Goal: Information Seeking & Learning: Learn about a topic

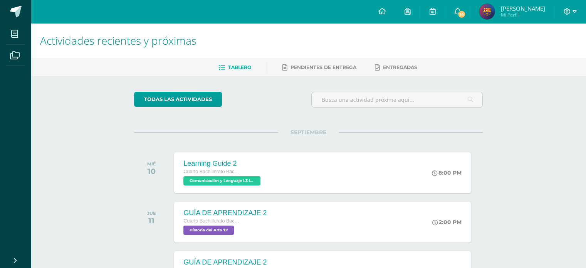
click at [459, 14] on span "14" at bounding box center [461, 14] width 8 height 8
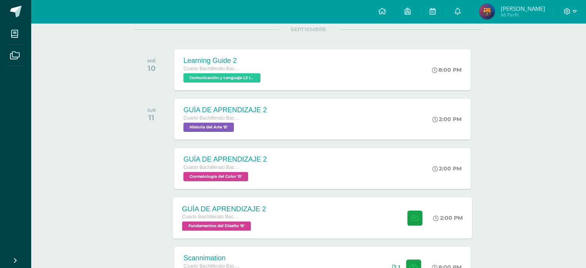
scroll to position [193, 0]
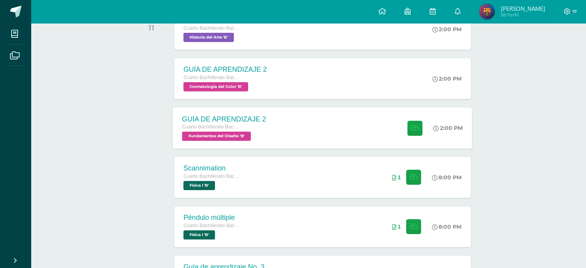
click at [321, 127] on div "GUÍA DE APRENDIZAJE 2 Cuarto Bachillerato Bachillerato en CCLL con Orientación …" at bounding box center [322, 127] width 299 height 41
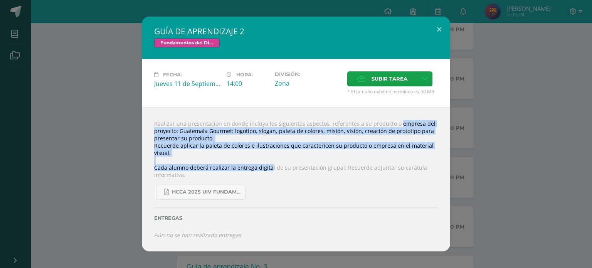
drag, startPoint x: 382, startPoint y: 123, endPoint x: 268, endPoint y: 161, distance: 120.6
click at [268, 161] on div "Realizar una presentación en donde incluya los siguientes aspectos, referentes …" at bounding box center [296, 179] width 308 height 144
click at [441, 32] on button at bounding box center [439, 30] width 22 height 26
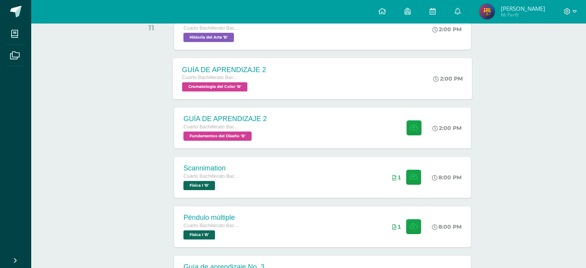
click at [359, 83] on div "GUÍA DE APRENDIZAJE 2 Cuarto Bachillerato Bachillerato en CCLL con Orientación …" at bounding box center [322, 78] width 299 height 41
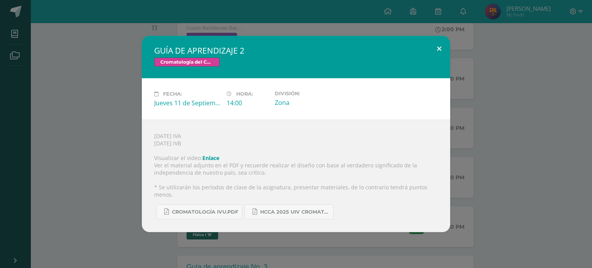
click at [445, 58] on button at bounding box center [439, 49] width 22 height 26
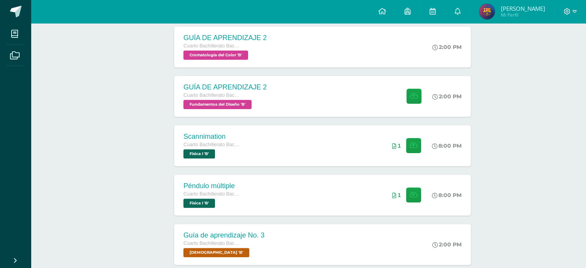
scroll to position [39, 0]
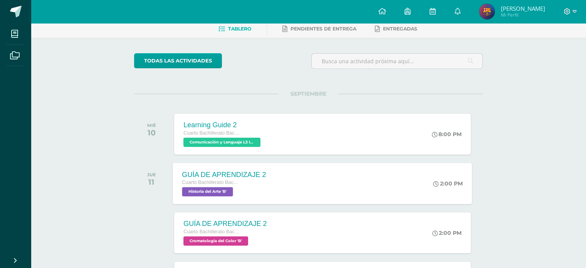
click at [291, 197] on div "GUÍA DE APRENDIZAJE 2 Cuarto Bachillerato Bachillerato en CCLL con Orientación …" at bounding box center [322, 183] width 299 height 41
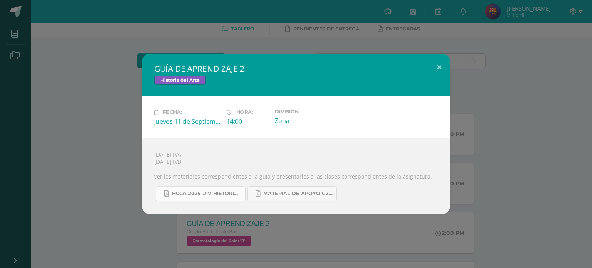
click at [218, 196] on span "HCCA 2025 UIV HISTORIA DEL ARTE.docx.pdf" at bounding box center [206, 193] width 69 height 6
click at [296, 197] on link "MATERIAL DE APOYO G2 HISTORIA.pdf" at bounding box center [291, 193] width 89 height 15
click at [433, 69] on button at bounding box center [439, 67] width 22 height 26
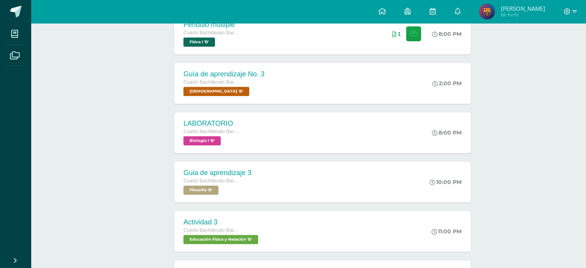
scroll to position [539, 0]
